Goal: Navigation & Orientation: Find specific page/section

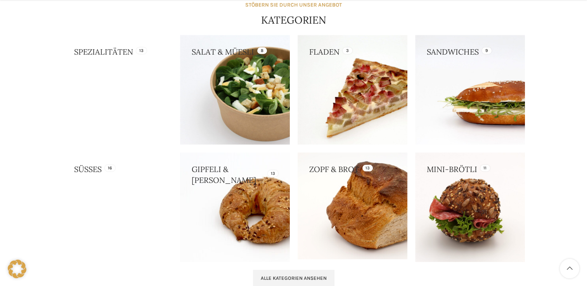
scroll to position [690, 0]
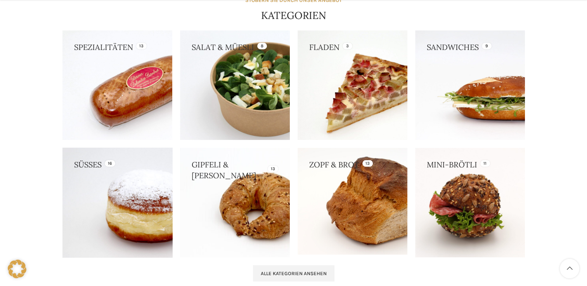
click at [148, 206] on link at bounding box center [117, 203] width 110 height 110
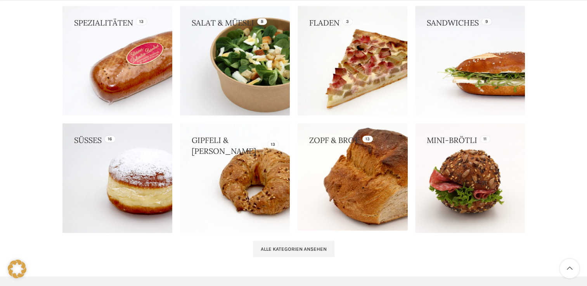
scroll to position [715, 0]
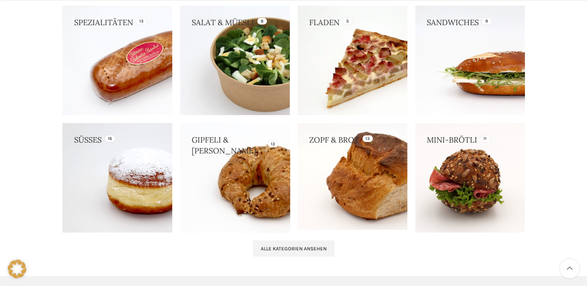
click at [250, 191] on link at bounding box center [235, 178] width 110 height 110
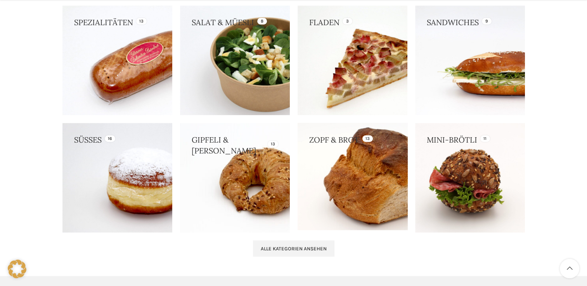
click at [365, 173] on link at bounding box center [353, 176] width 110 height 107
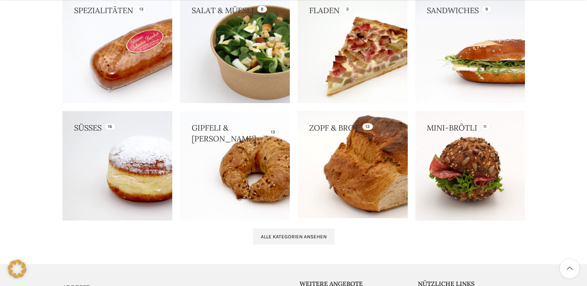
scroll to position [727, 0]
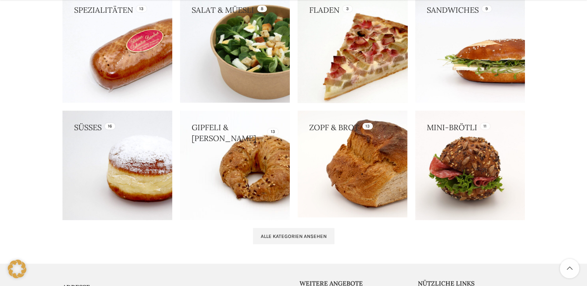
click at [349, 76] on link at bounding box center [353, 48] width 110 height 110
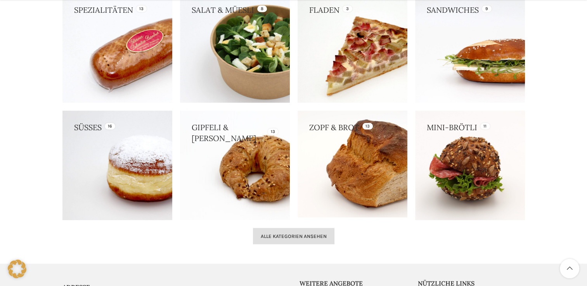
click at [282, 234] on span "Alle Kategorien ansehen" at bounding box center [294, 237] width 66 height 6
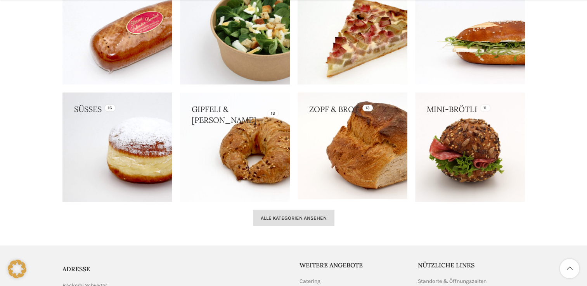
scroll to position [747, 0]
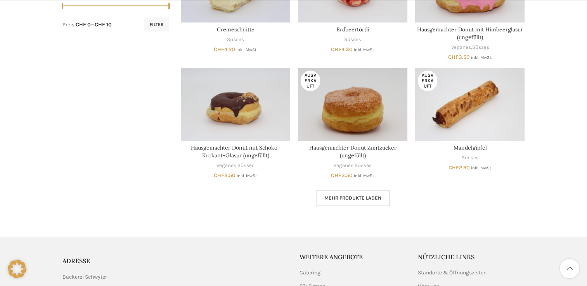
scroll to position [417, 0]
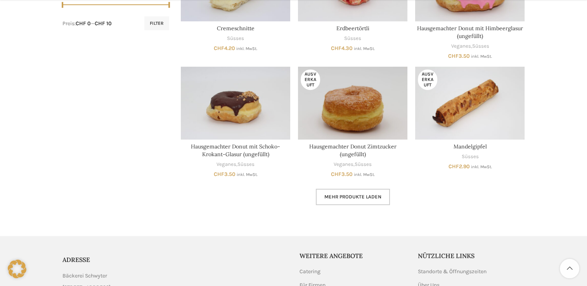
click at [371, 198] on span "Mehr Produkte laden" at bounding box center [352, 197] width 57 height 6
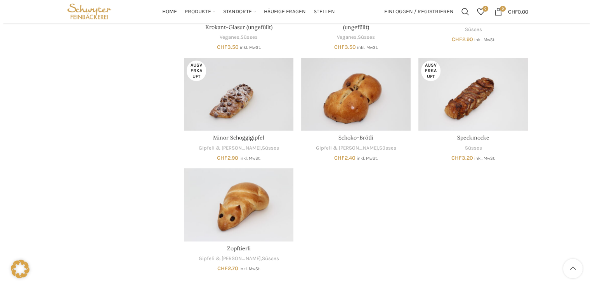
scroll to position [543, 0]
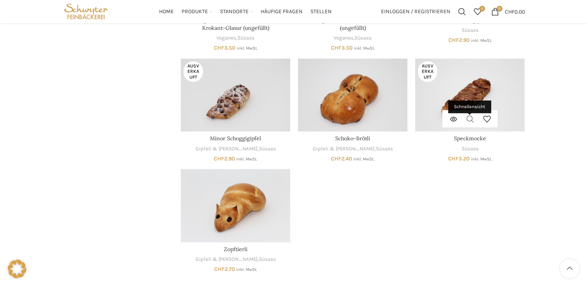
click at [472, 118] on link "Schnellansicht" at bounding box center [470, 118] width 17 height 17
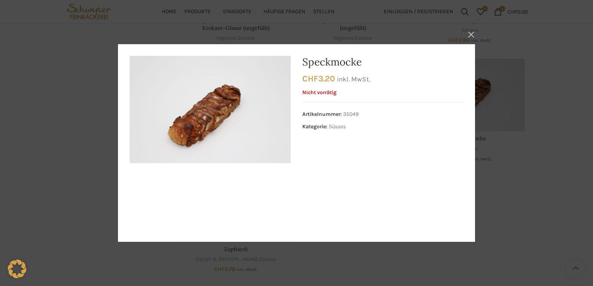
click at [468, 37] on button "×" at bounding box center [470, 34] width 19 height 19
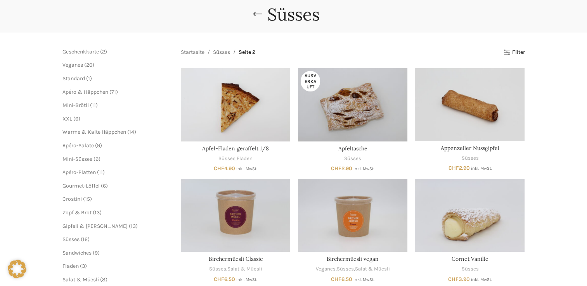
scroll to position [0, 0]
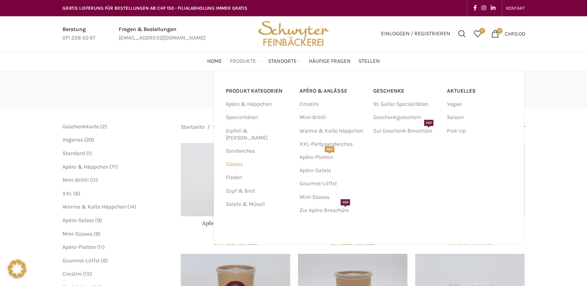
click at [234, 158] on link "Süsses" at bounding box center [257, 164] width 64 height 13
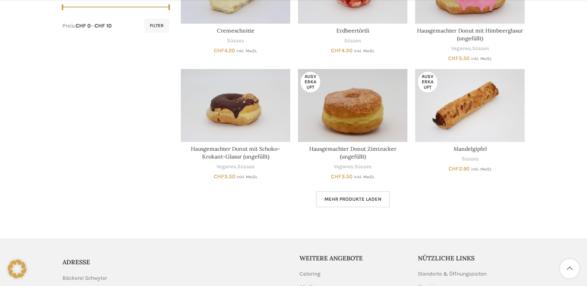
scroll to position [513, 0]
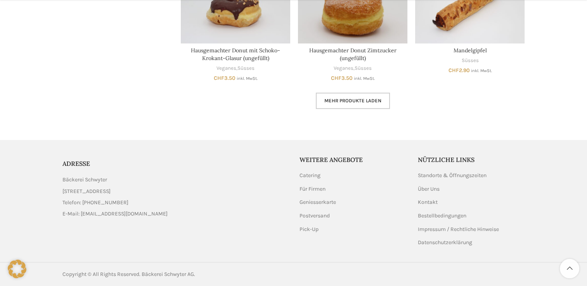
click at [330, 101] on span "Mehr Produkte laden" at bounding box center [352, 101] width 57 height 6
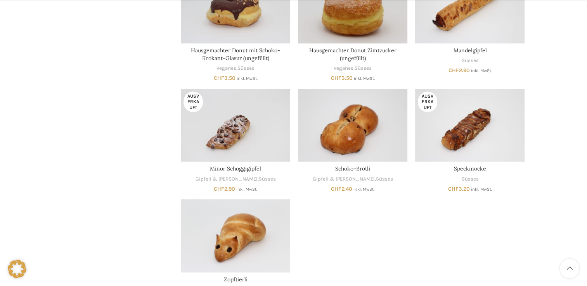
scroll to position [706, 0]
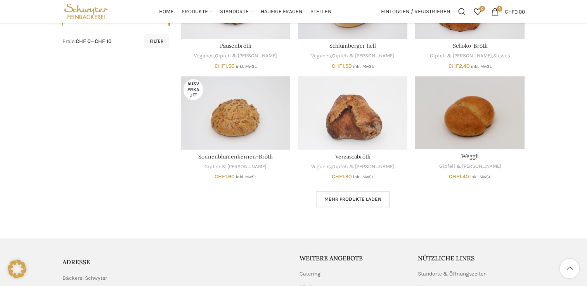
scroll to position [403, 0]
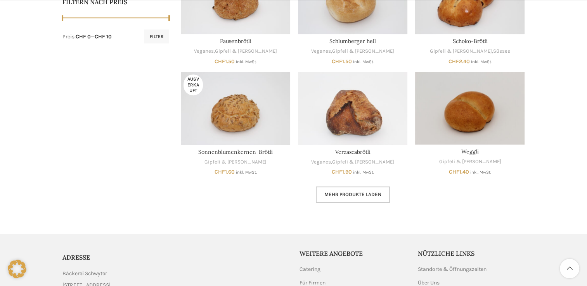
click at [343, 192] on span "Mehr Produkte laden" at bounding box center [352, 195] width 57 height 6
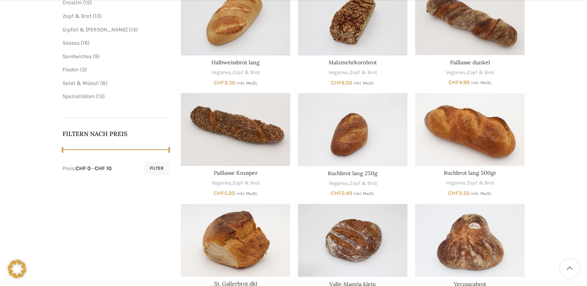
scroll to position [498, 0]
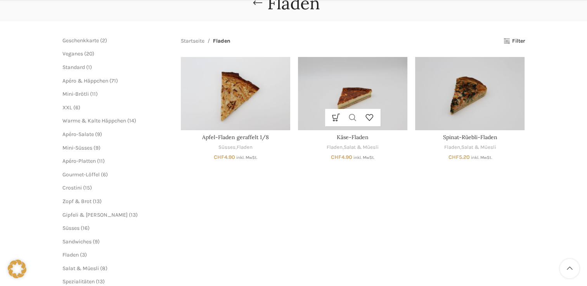
scroll to position [88, 0]
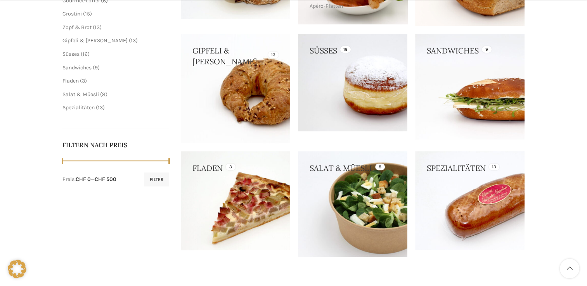
scroll to position [234, 0]
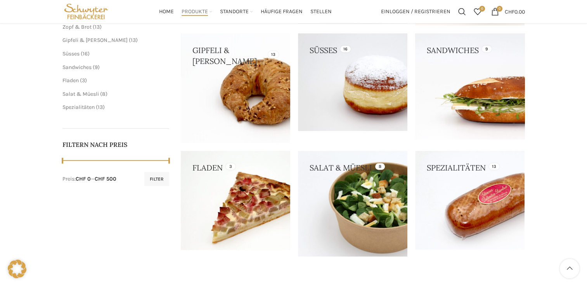
click at [450, 136] on link at bounding box center [469, 86] width 109 height 106
